Goal: Transaction & Acquisition: Purchase product/service

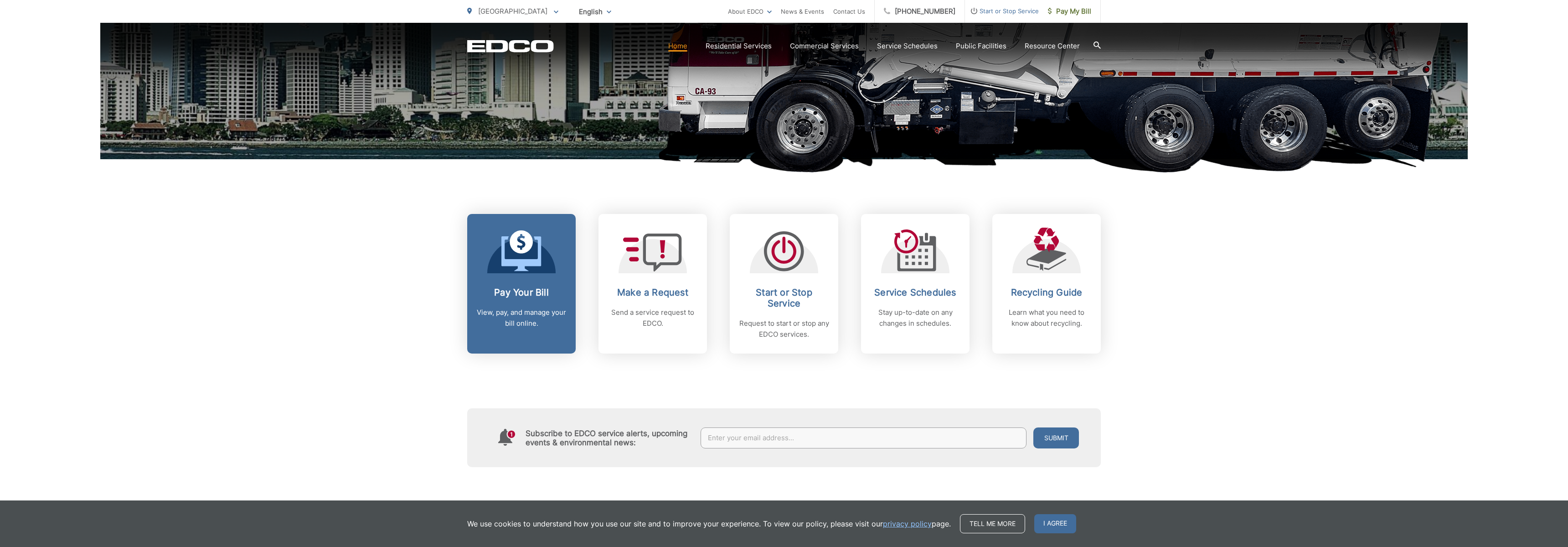
scroll to position [242, 0]
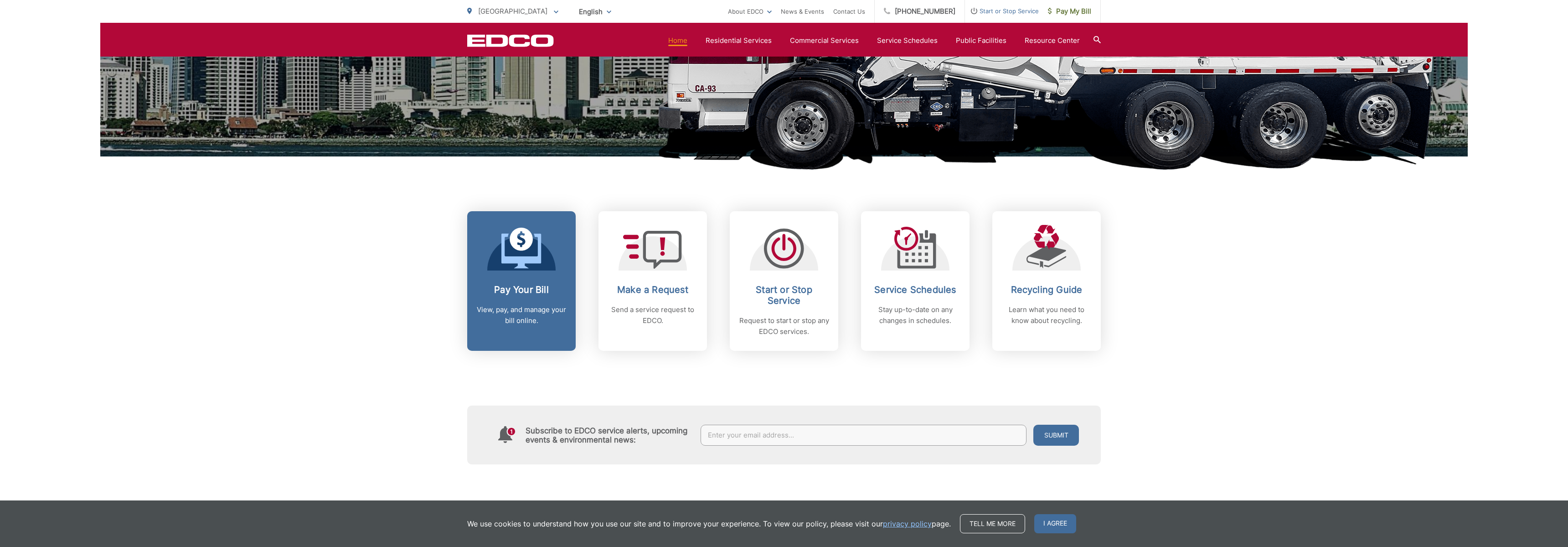
click at [539, 274] on link "Pay Your Bill View, pay, and manage your bill online." at bounding box center [522, 281] width 108 height 139
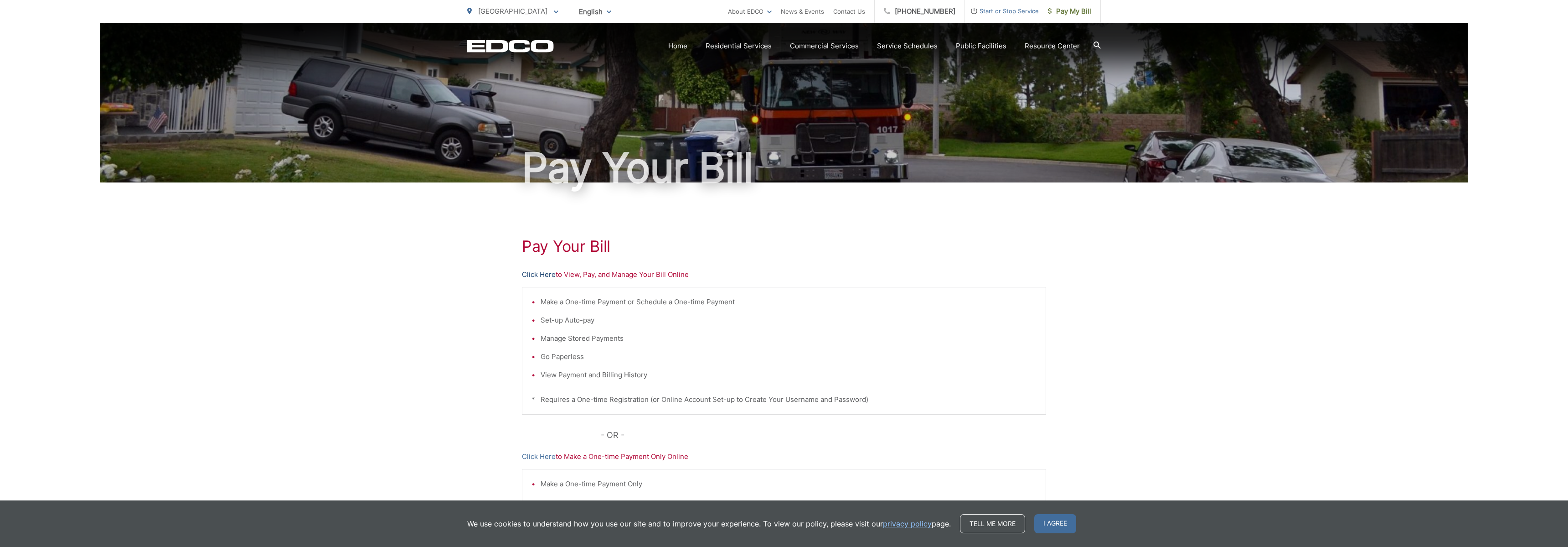
click at [539, 274] on link "Click Here" at bounding box center [538, 275] width 33 height 11
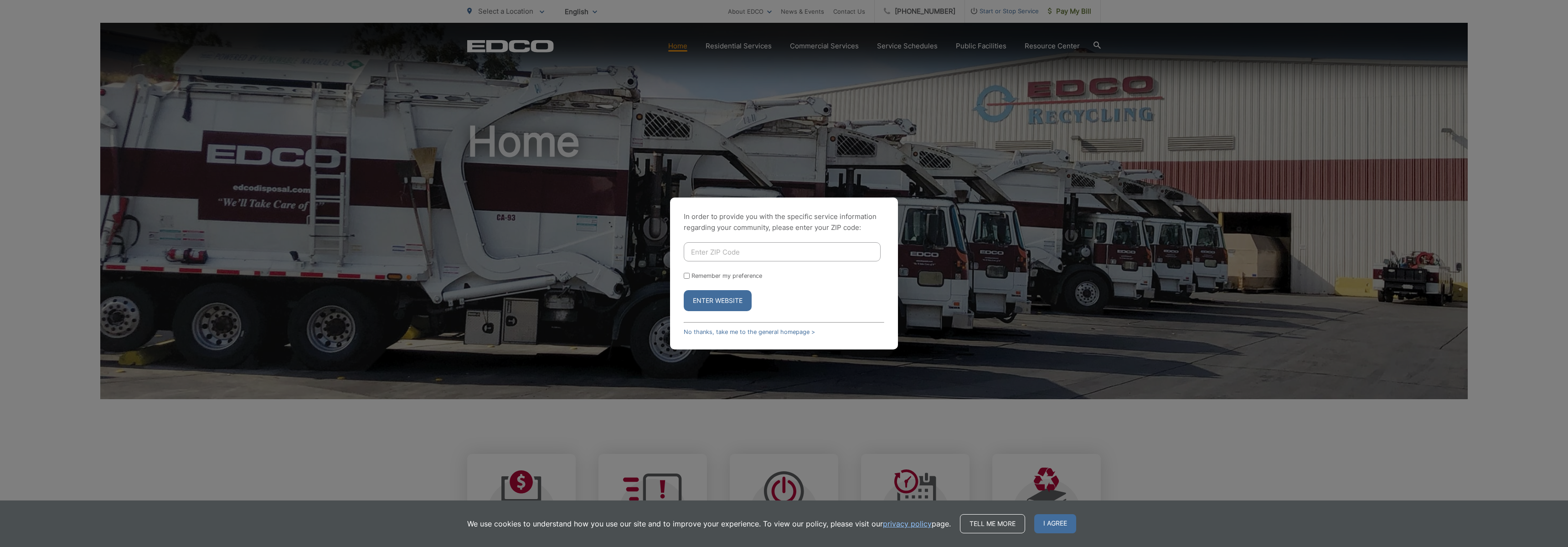
click at [729, 256] on input "Enter ZIP Code" at bounding box center [782, 252] width 197 height 19
type input "92021"
click at [684, 290] on button "Enter Website" at bounding box center [718, 300] width 68 height 21
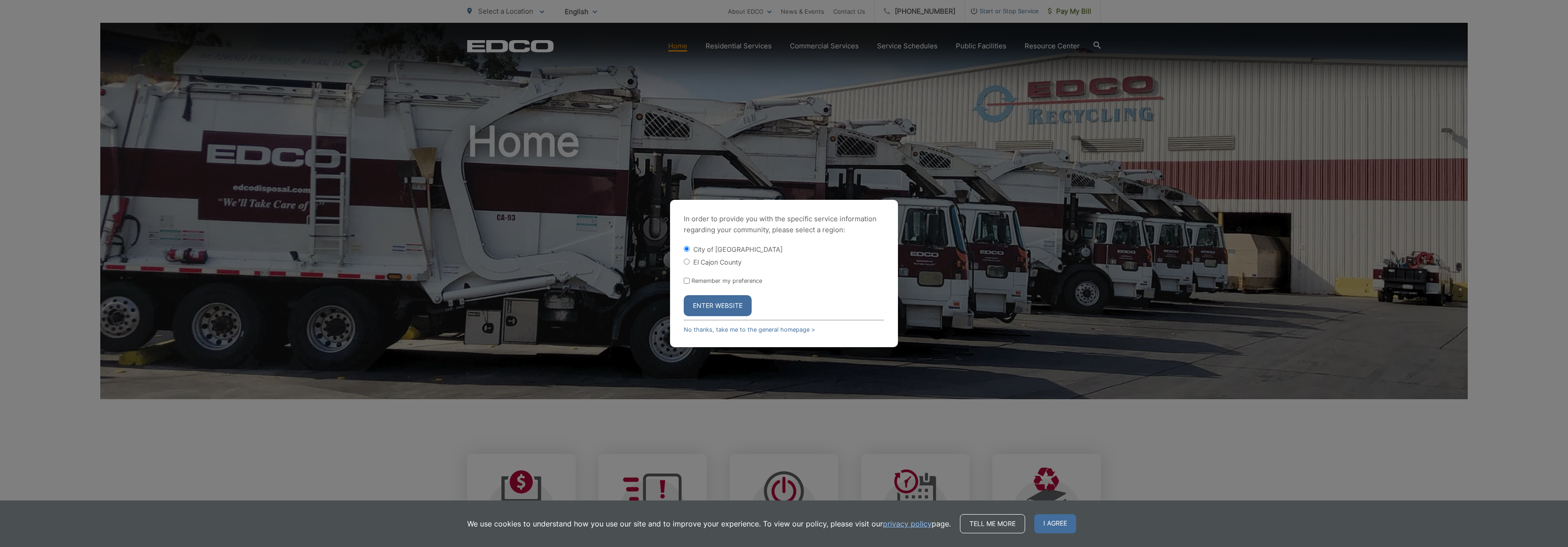
click at [699, 297] on button "Enter Website" at bounding box center [718, 305] width 68 height 21
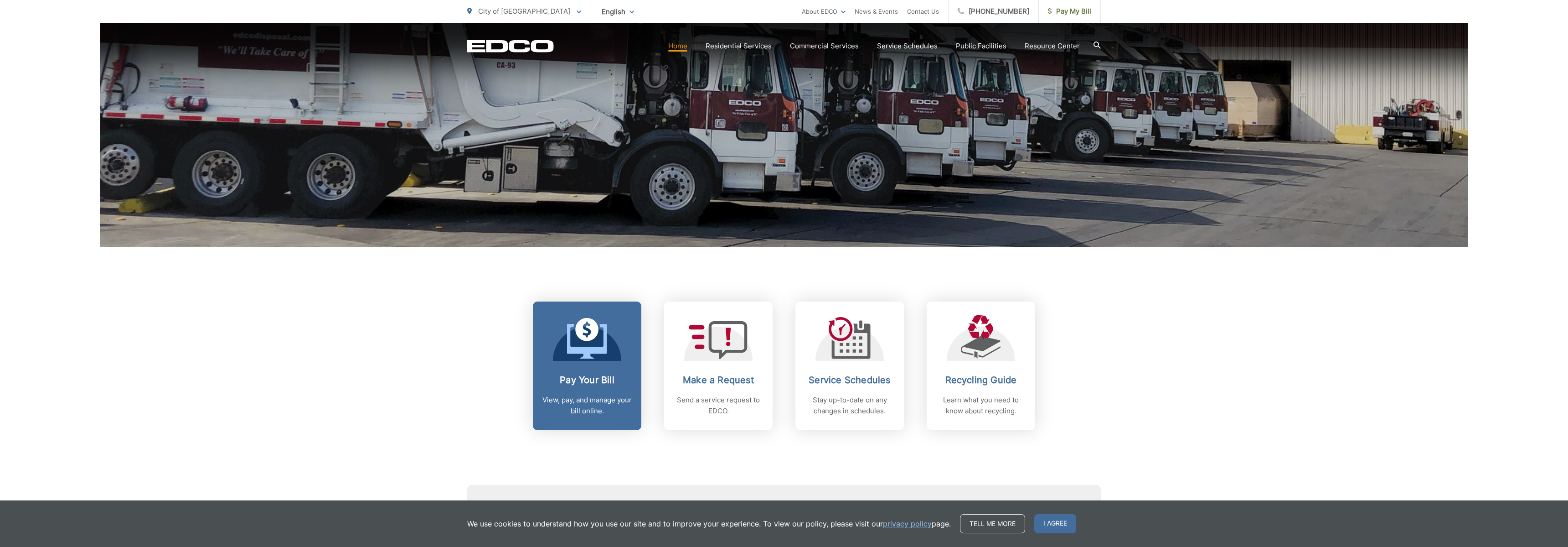
scroll to position [155, 0]
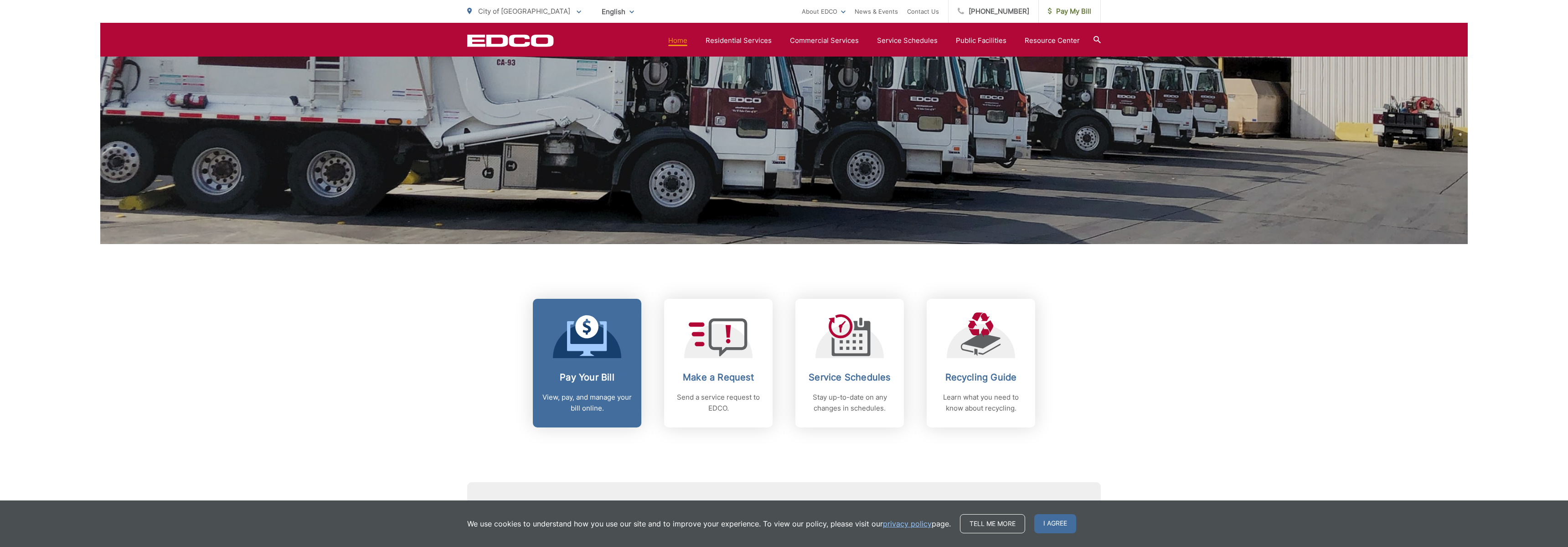
click at [585, 386] on div "Pay Your Bill View, pay, and manage your bill online." at bounding box center [587, 392] width 90 height 42
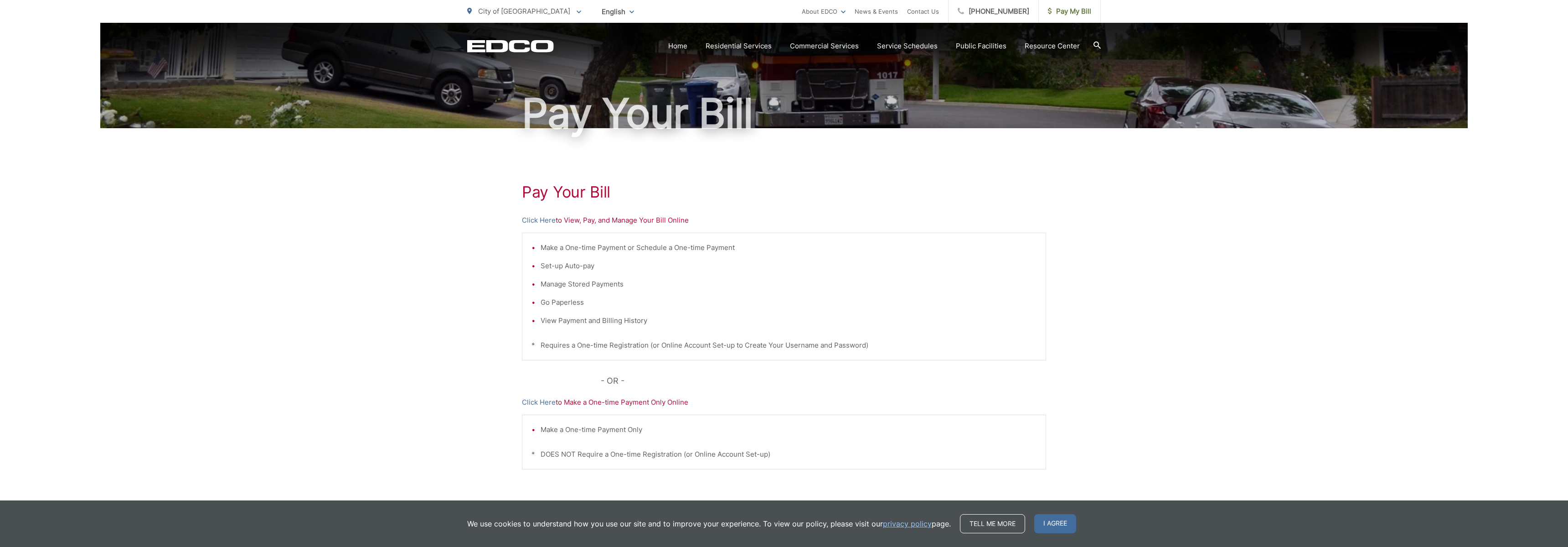
scroll to position [102, 0]
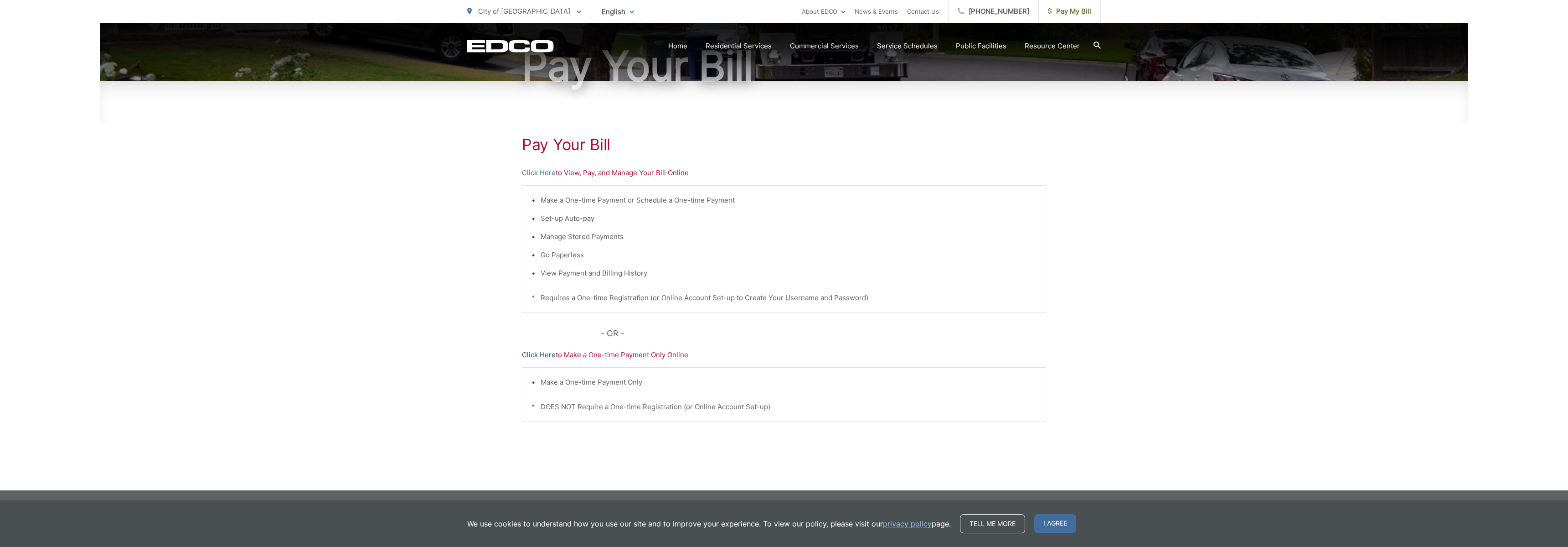
click at [540, 356] on link "Click Here" at bounding box center [538, 355] width 33 height 11
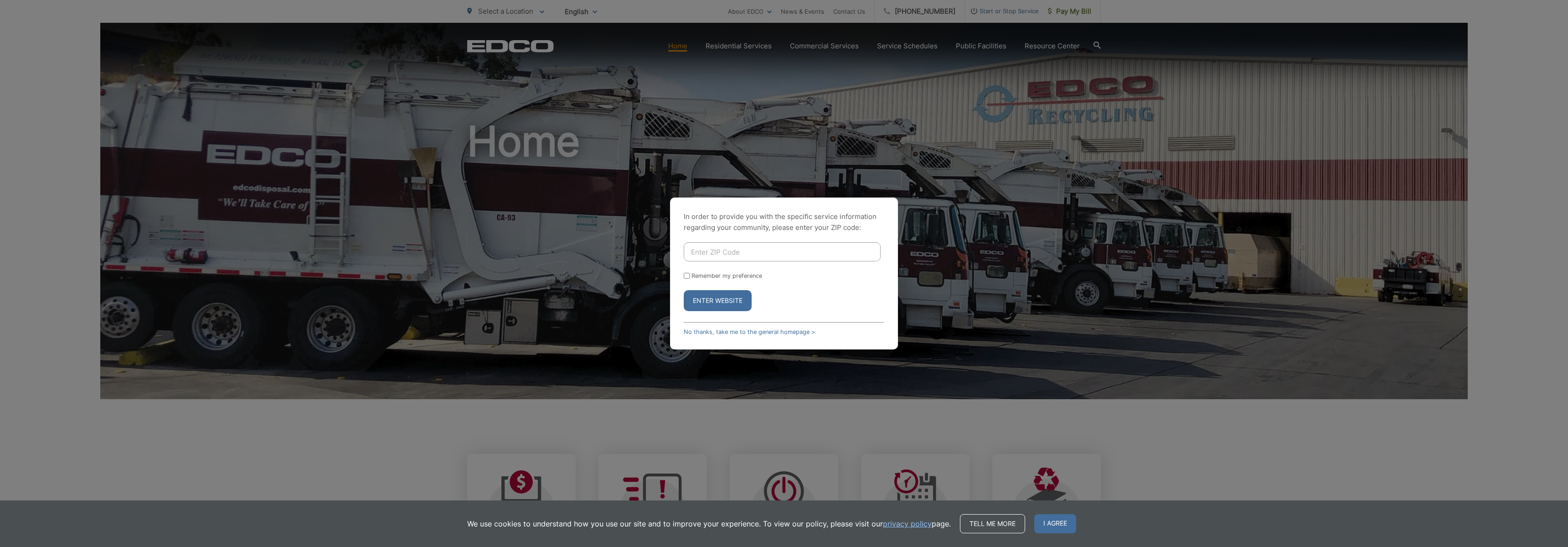
click at [790, 248] on input "Enter ZIP Code" at bounding box center [782, 252] width 197 height 19
type input "92021"
click at [729, 298] on button "Enter Website" at bounding box center [718, 300] width 68 height 21
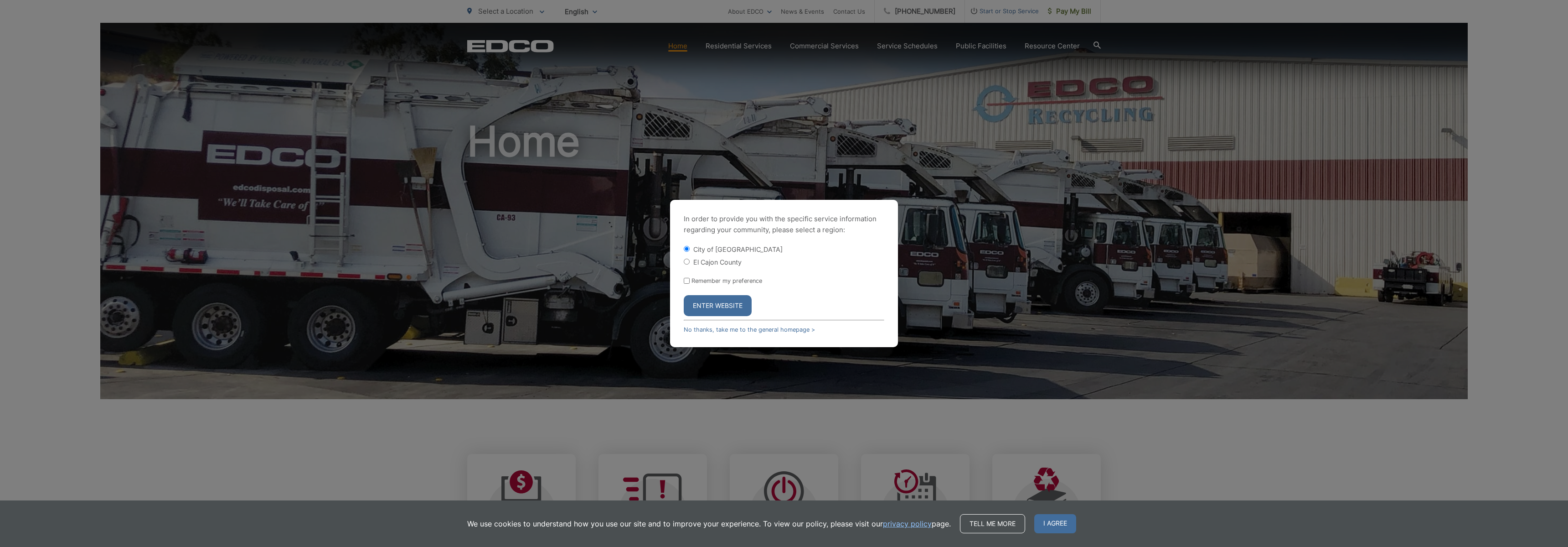
click at [726, 301] on button "Enter Website" at bounding box center [718, 305] width 68 height 21
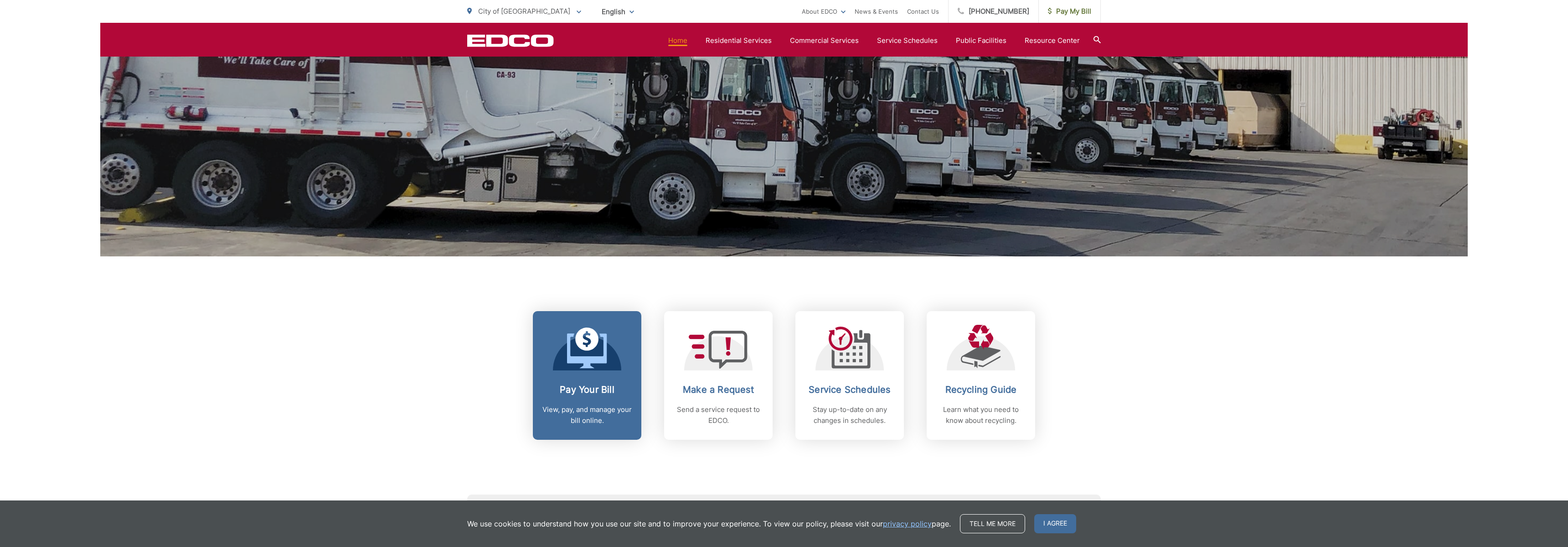
scroll to position [146, 0]
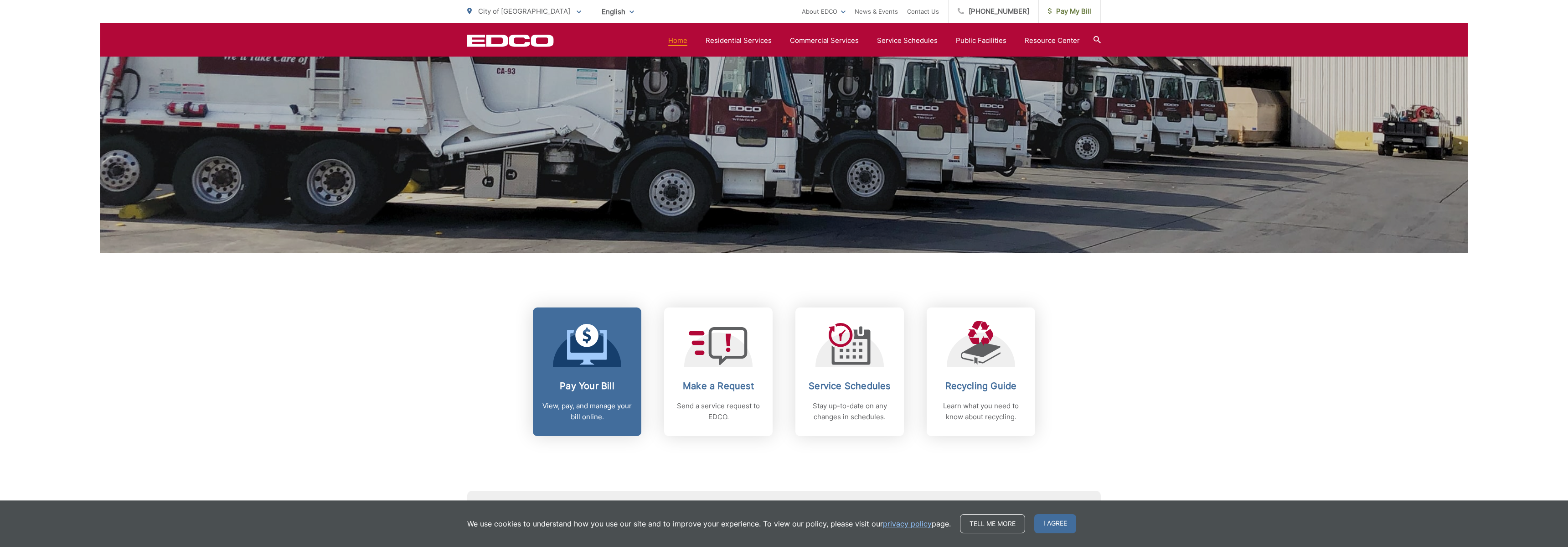
click at [569, 409] on p "View, pay, and manage your bill online." at bounding box center [587, 411] width 90 height 22
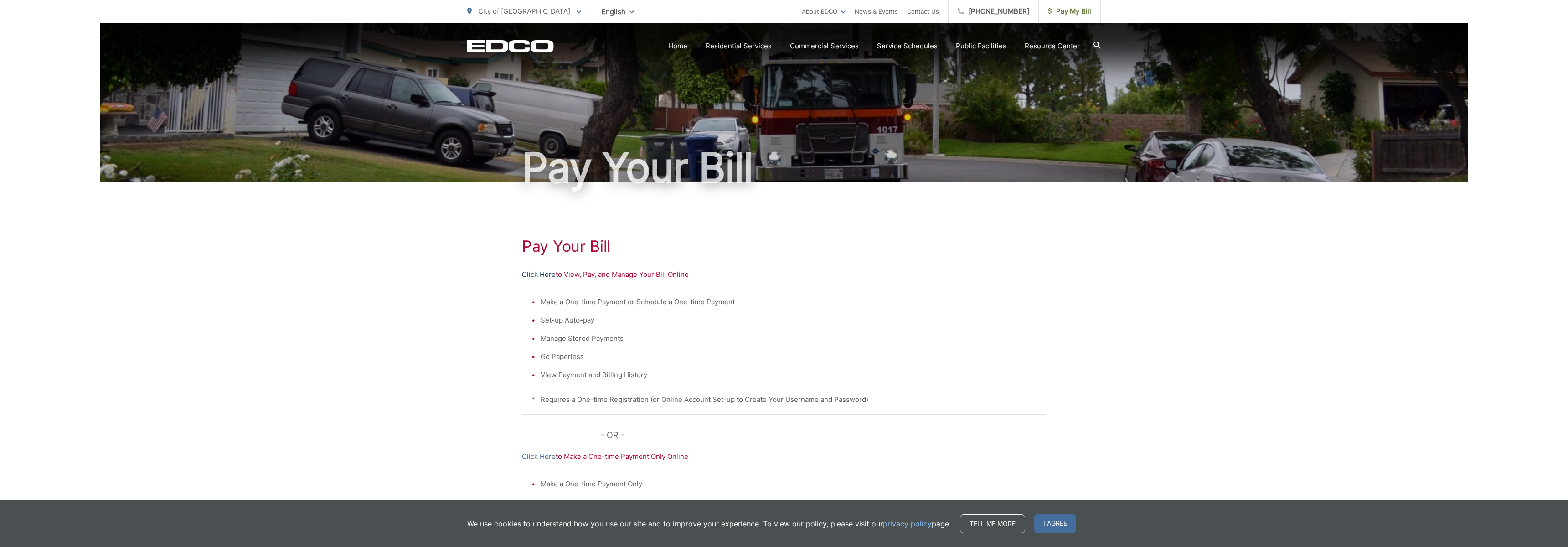
click at [536, 276] on link "Click Here" at bounding box center [538, 275] width 33 height 11
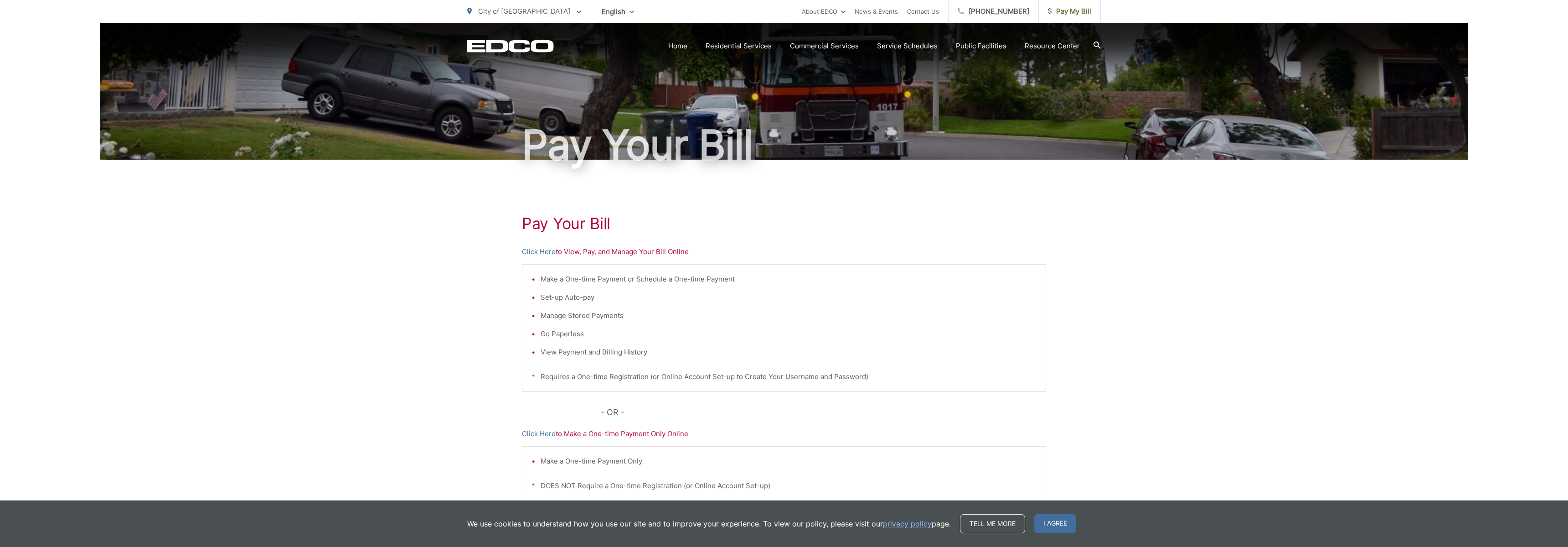
scroll to position [34, 0]
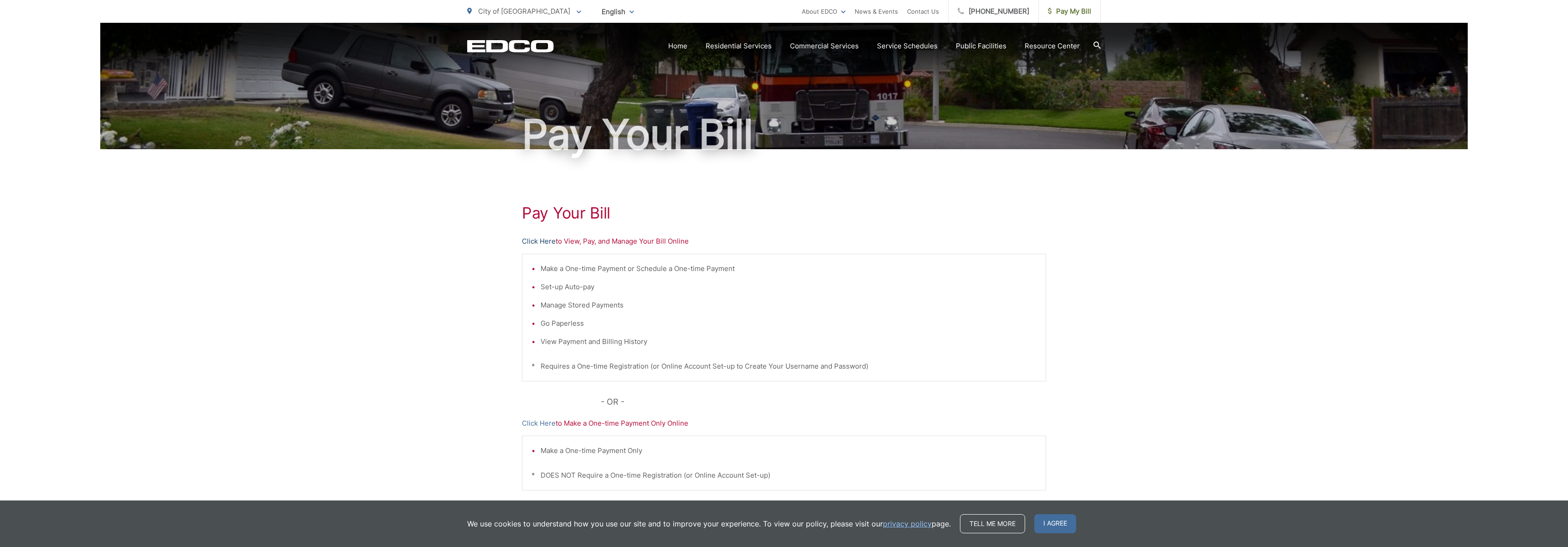
click at [547, 238] on link "Click Here" at bounding box center [538, 241] width 33 height 11
click at [542, 429] on div "Pay Your [PERSON_NAME] Here to View, Pay, and Manage Your Bill Online Make a On…" at bounding box center [783, 354] width 524 height 409
click at [541, 422] on link "Click Here" at bounding box center [538, 423] width 33 height 11
